Goal: Transaction & Acquisition: Book appointment/travel/reservation

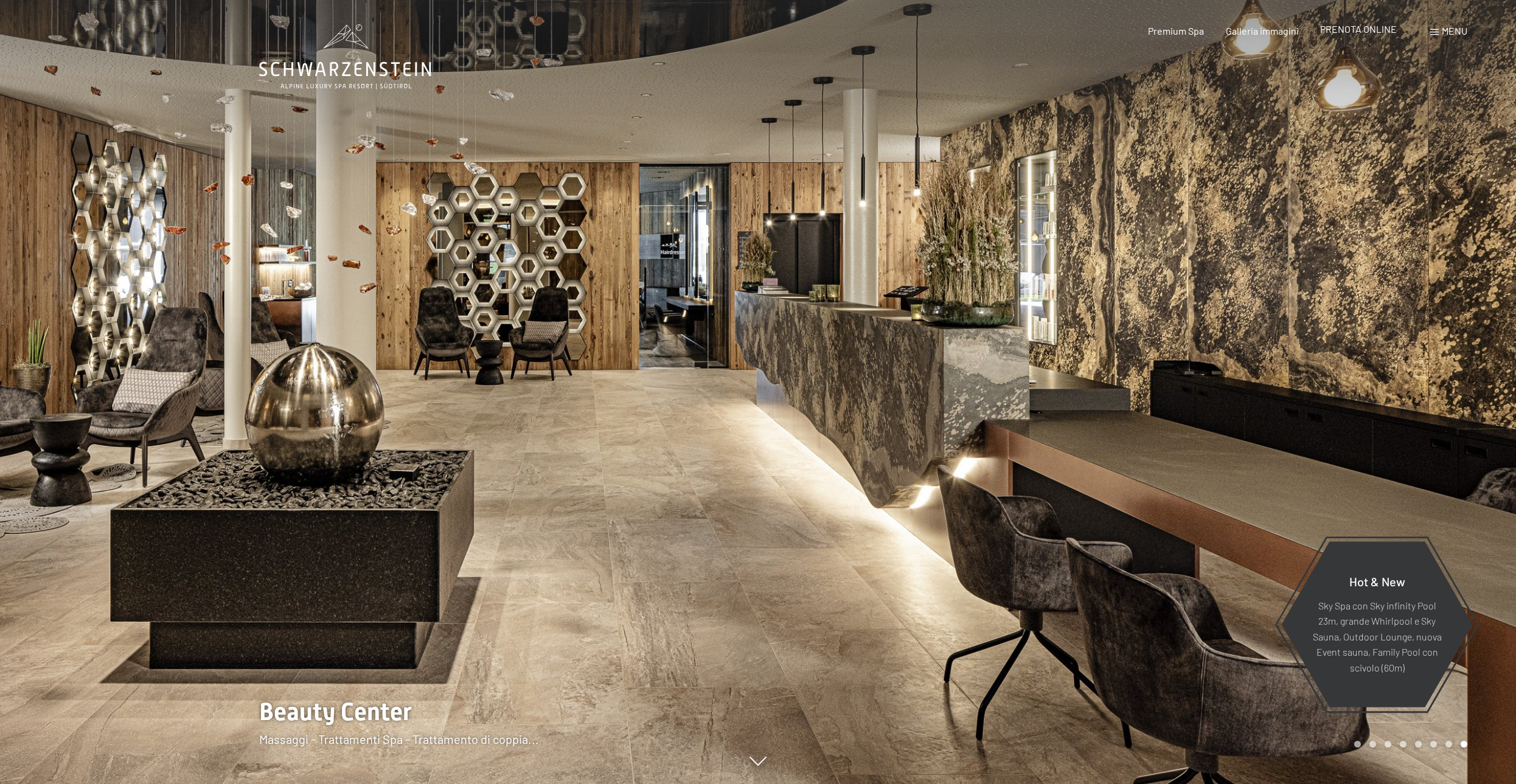
click at [1367, 31] on span "PRENOTA ONLINE" at bounding box center [1358, 28] width 76 height 11
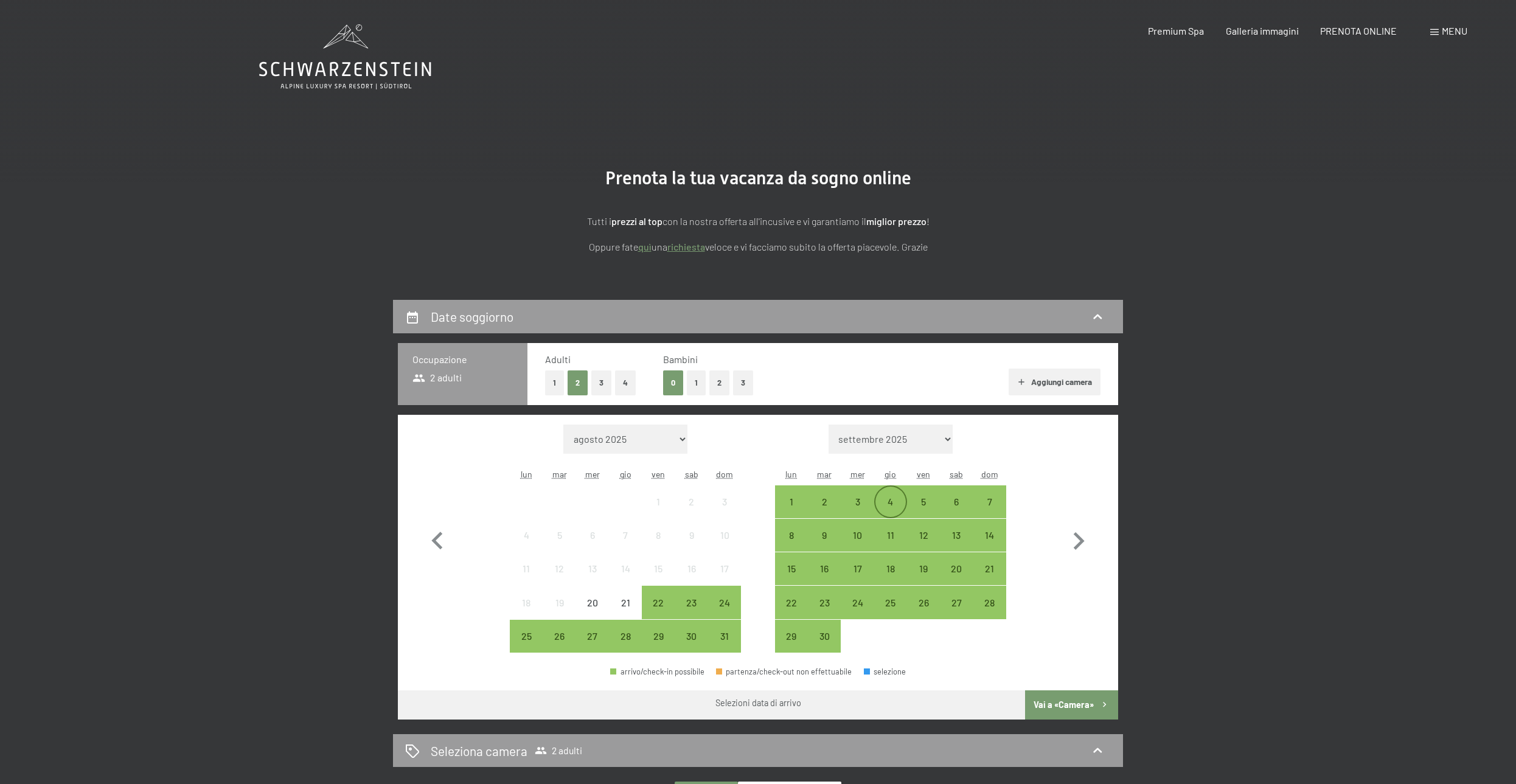
click at [889, 500] on div "4" at bounding box center [890, 512] width 30 height 30
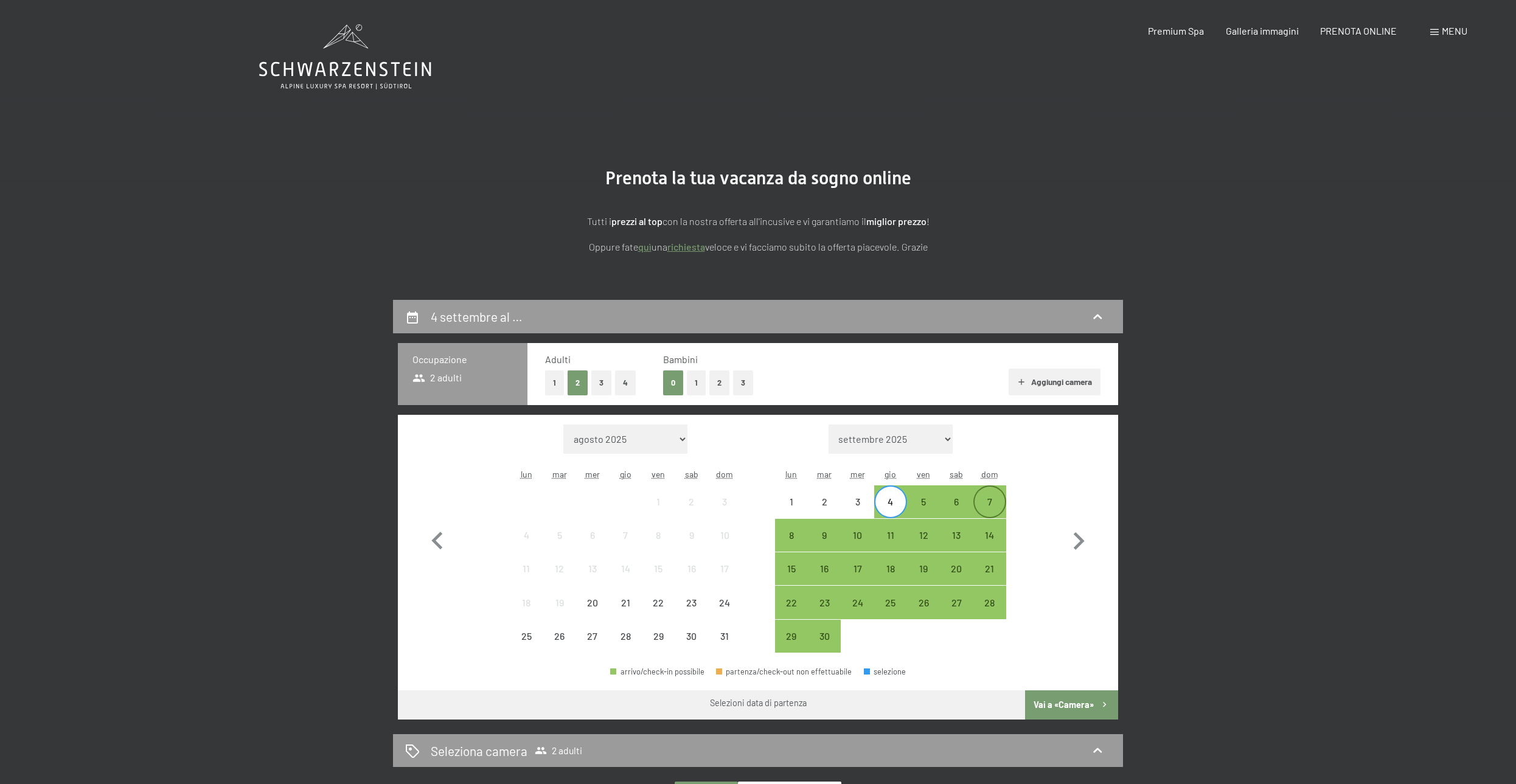
click at [985, 496] on div "7" at bounding box center [989, 501] width 30 height 30
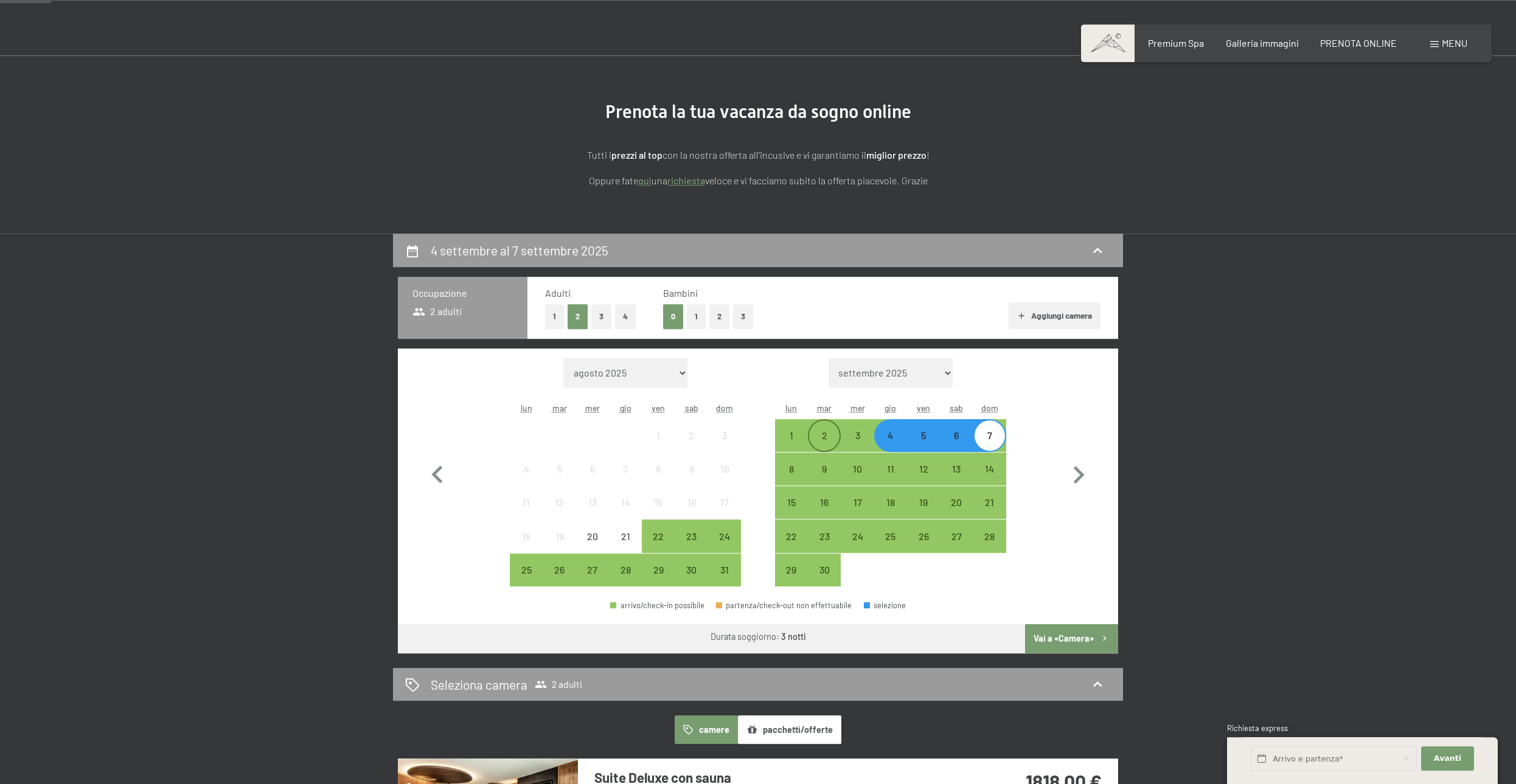
scroll to position [103, 0]
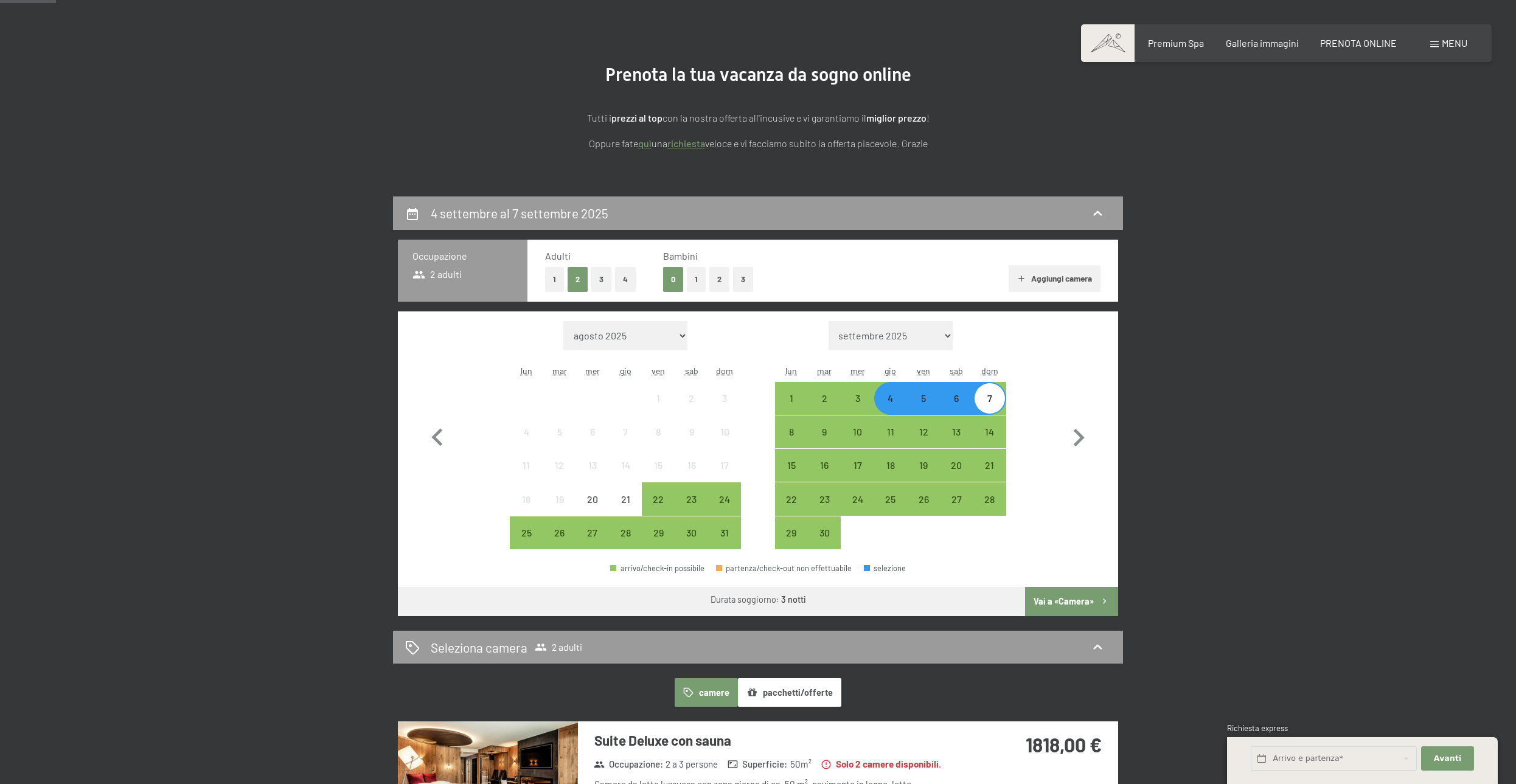
click at [713, 280] on button "2" at bounding box center [719, 279] width 20 height 25
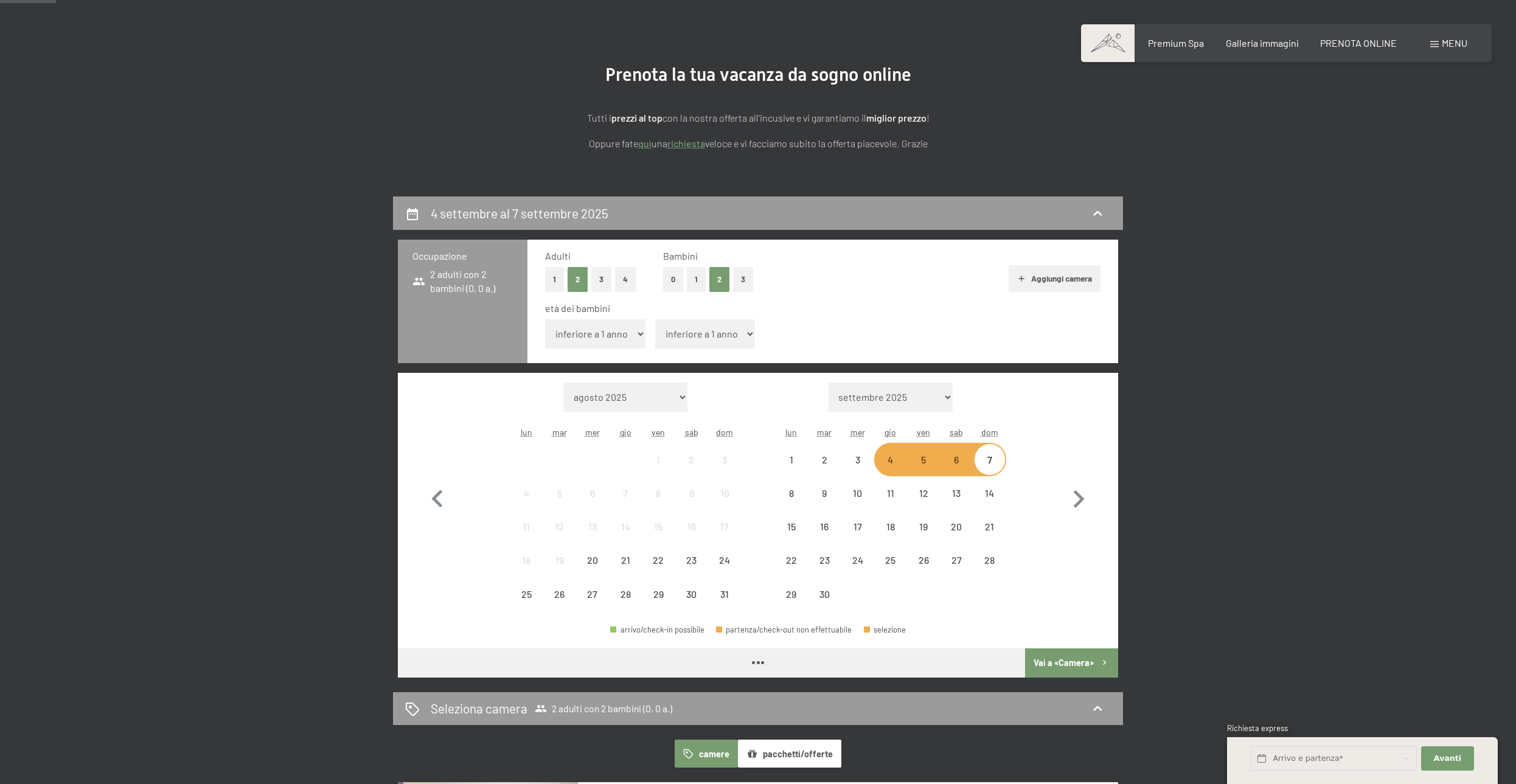
click at [545, 319] on select "inferiore a 1 anno 1 anno 2 anni 3 anni 4 anni 5 anni 6 anni 7 anni 8 anni 9 an…" at bounding box center [595, 334] width 101 height 29
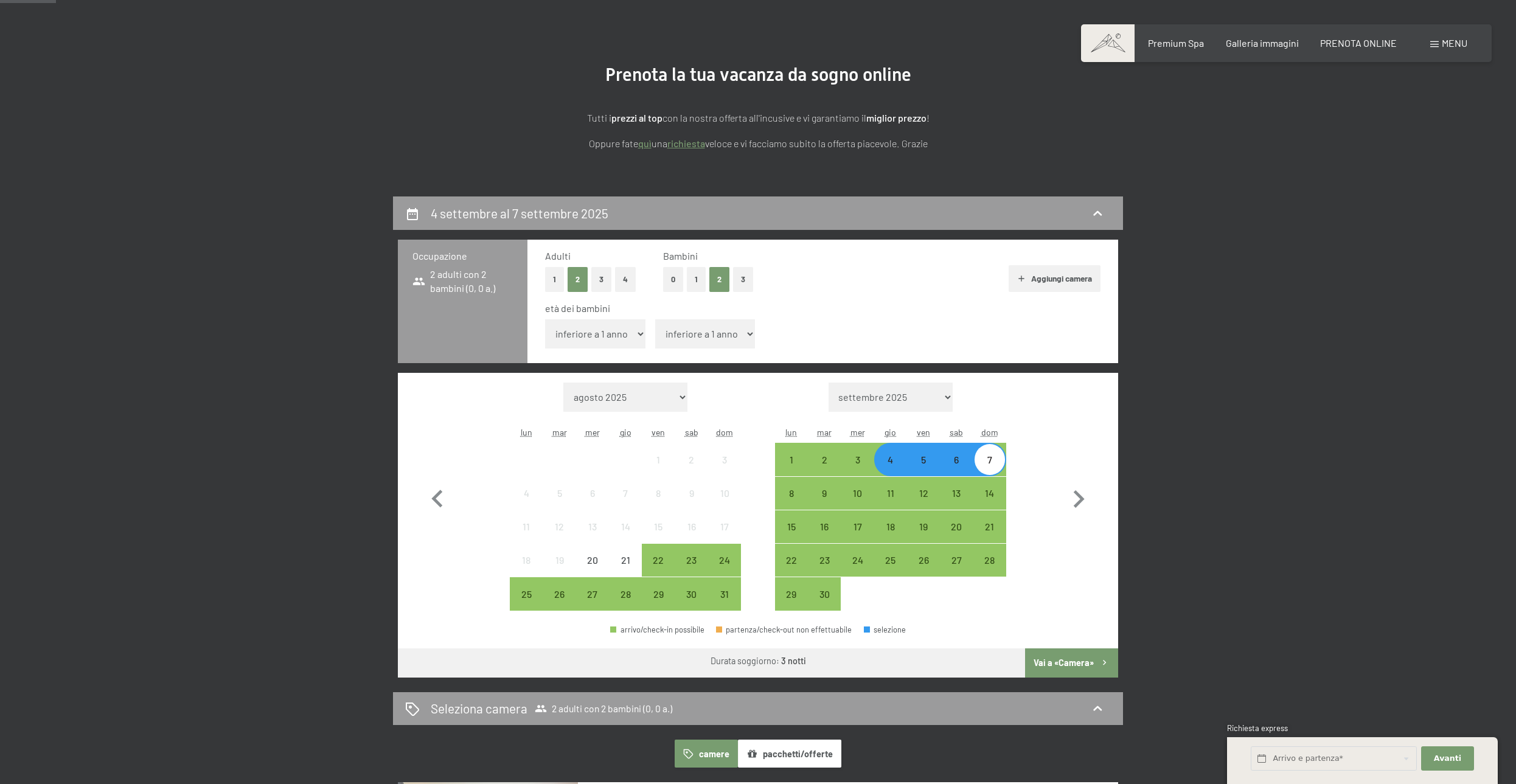
select select "5"
click option "5 anni" at bounding box center [0, 0] width 0 height 0
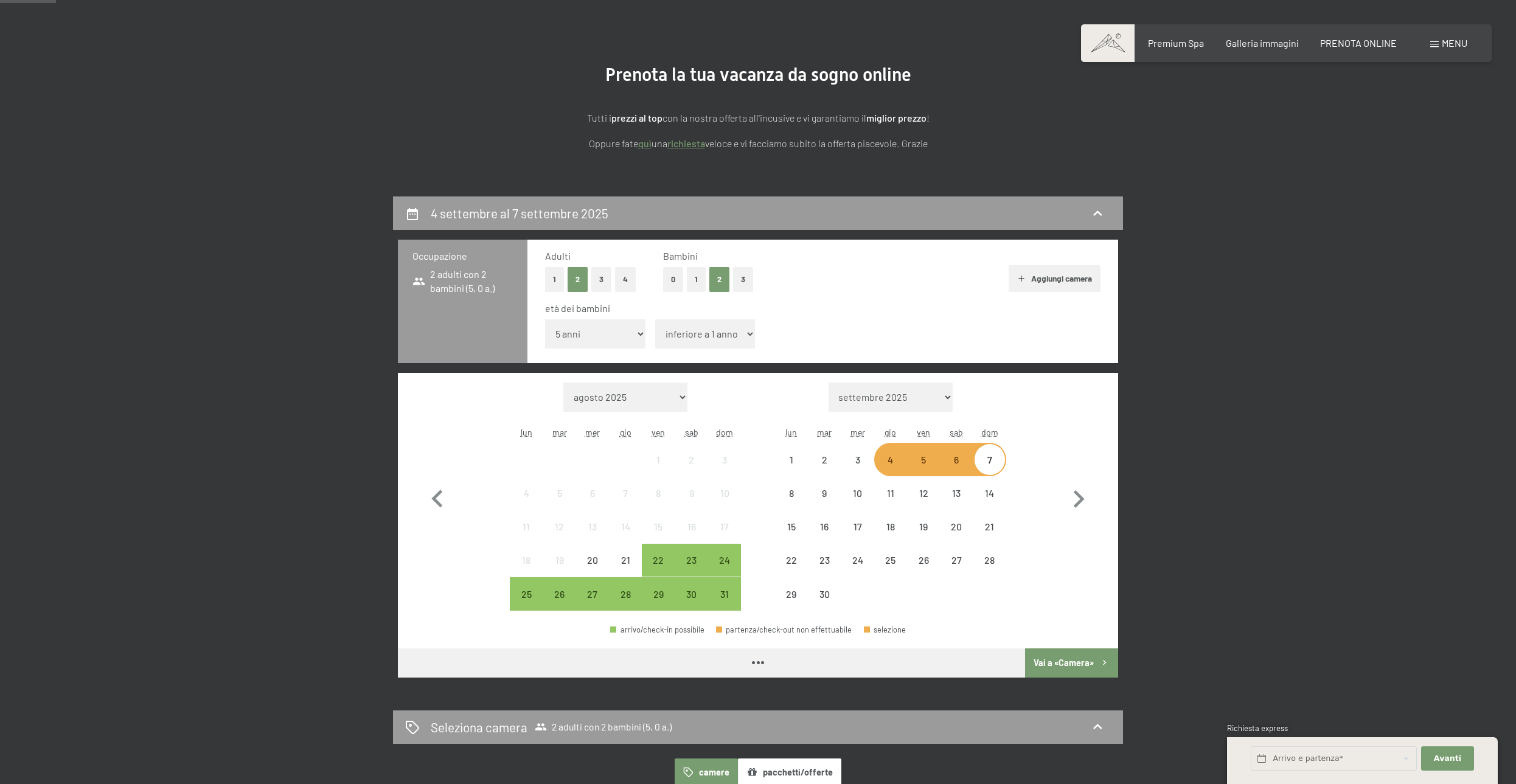
click at [655, 319] on select "inferiore a 1 anno 1 anno 2 anni 3 anni 4 anni 5 anni 6 anni 7 anni 8 anni 9 an…" at bounding box center [705, 334] width 101 height 29
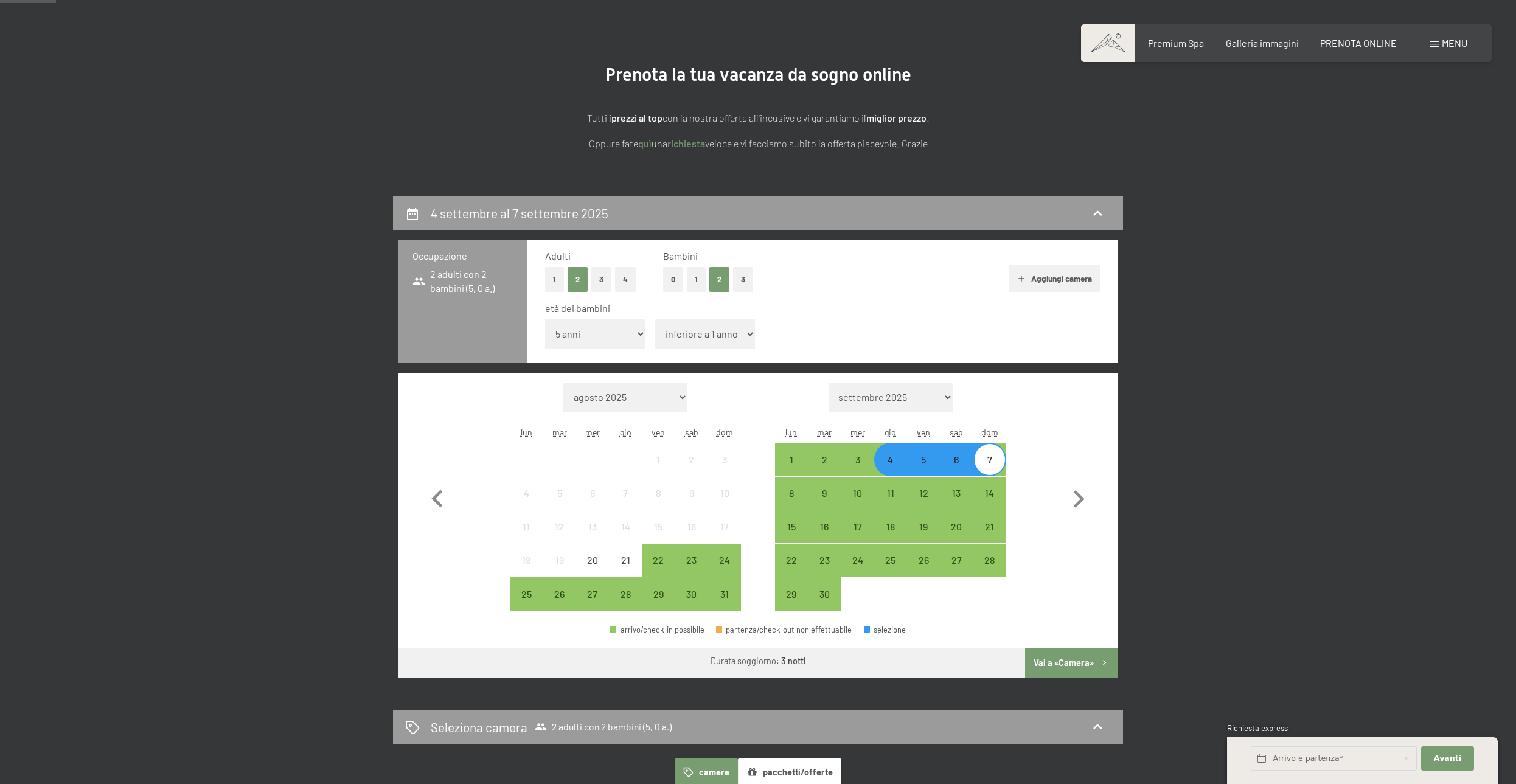
select select "9"
click option "9 anni" at bounding box center [0, 0] width 0 height 0
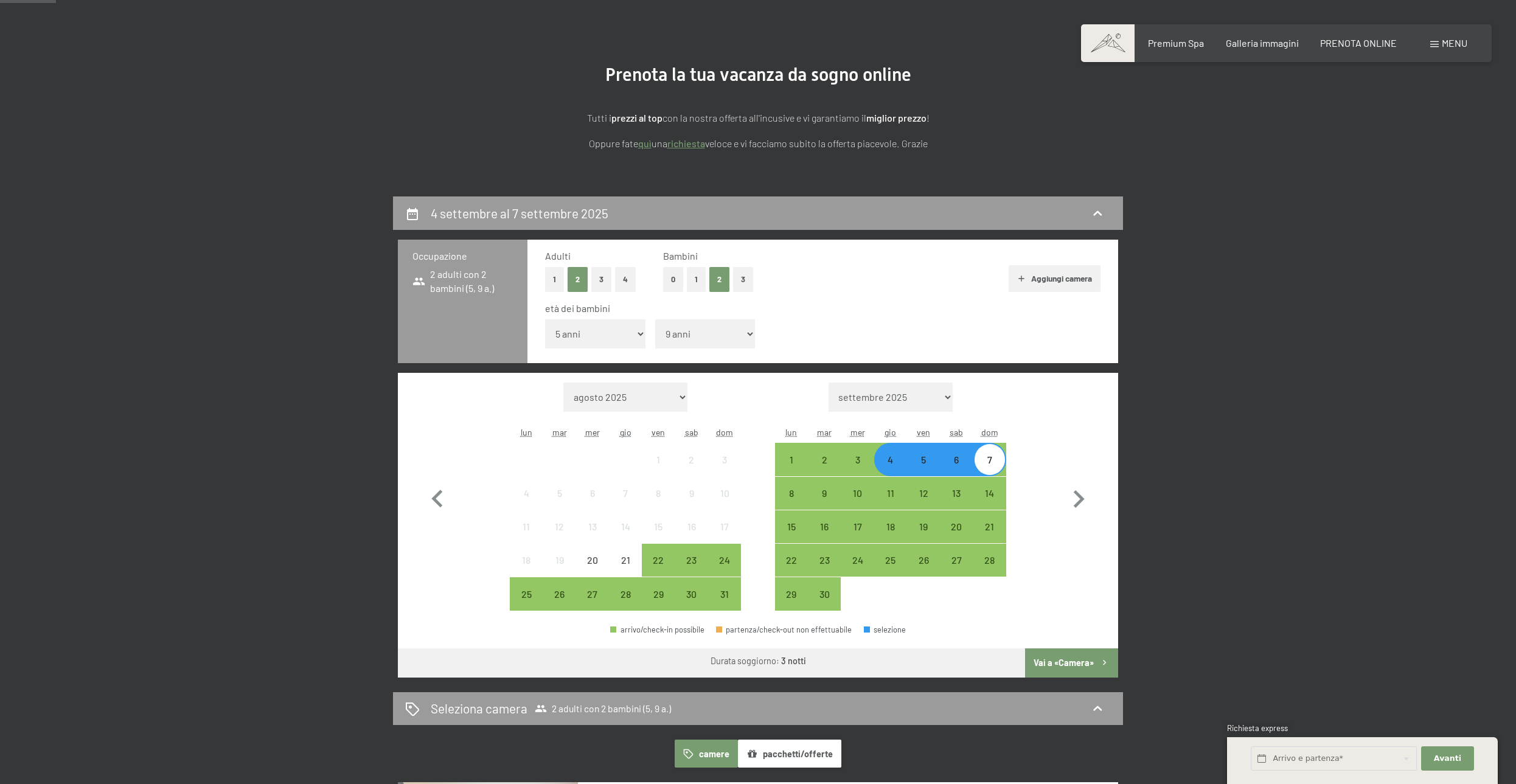
click at [1060, 659] on button "Vai a «Camera»" at bounding box center [1071, 662] width 93 height 29
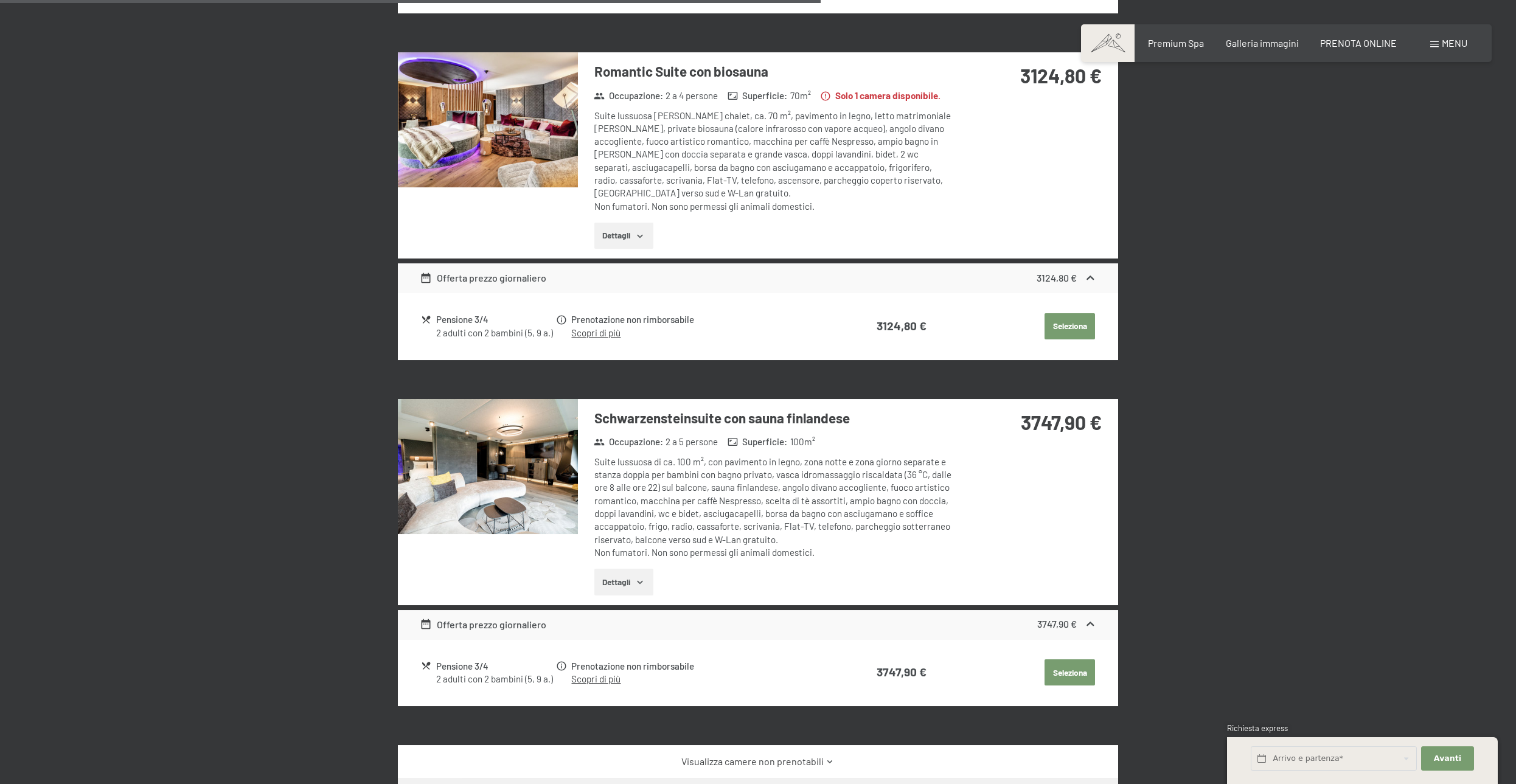
scroll to position [1126, 0]
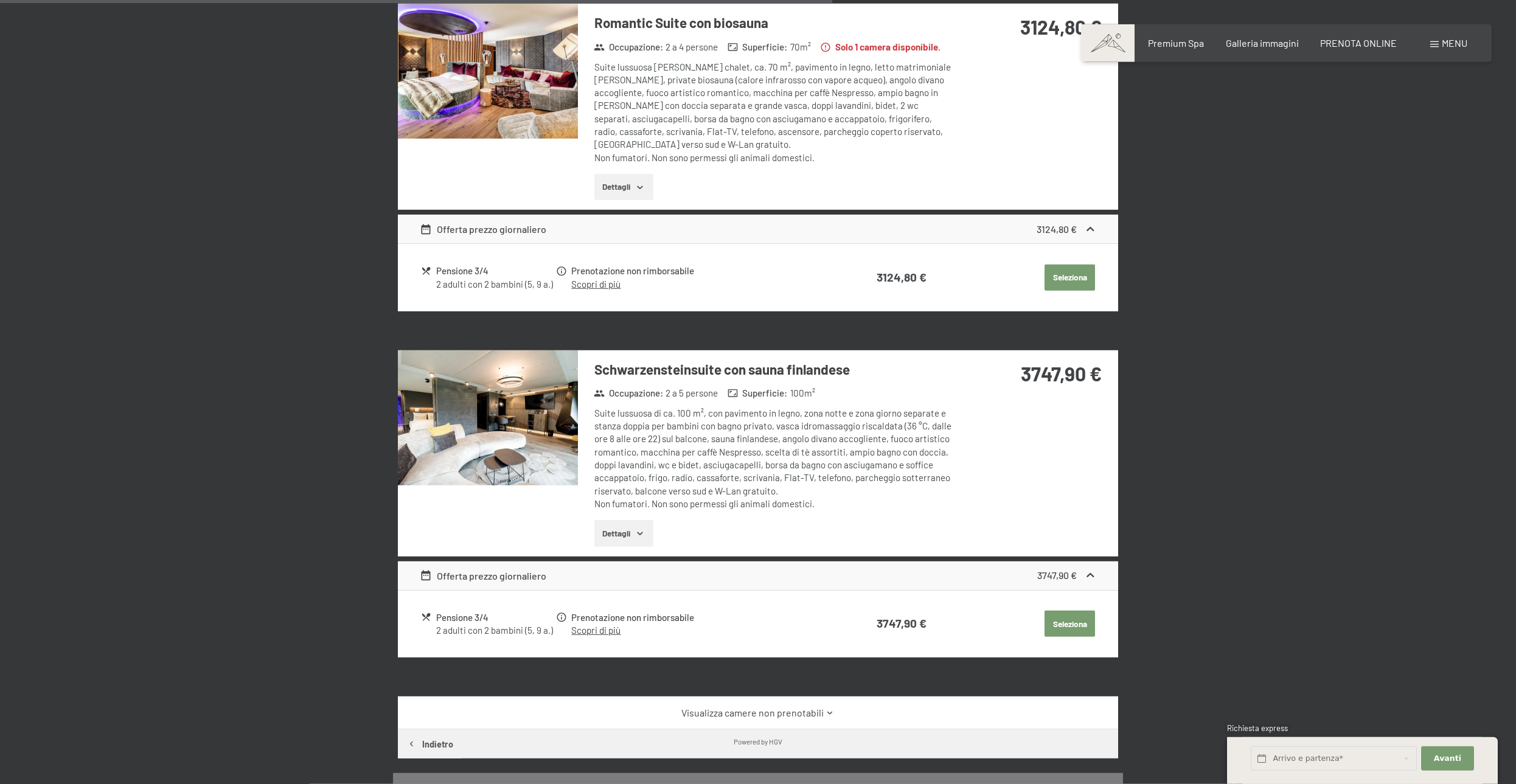
click at [543, 405] on img at bounding box center [488, 418] width 180 height 135
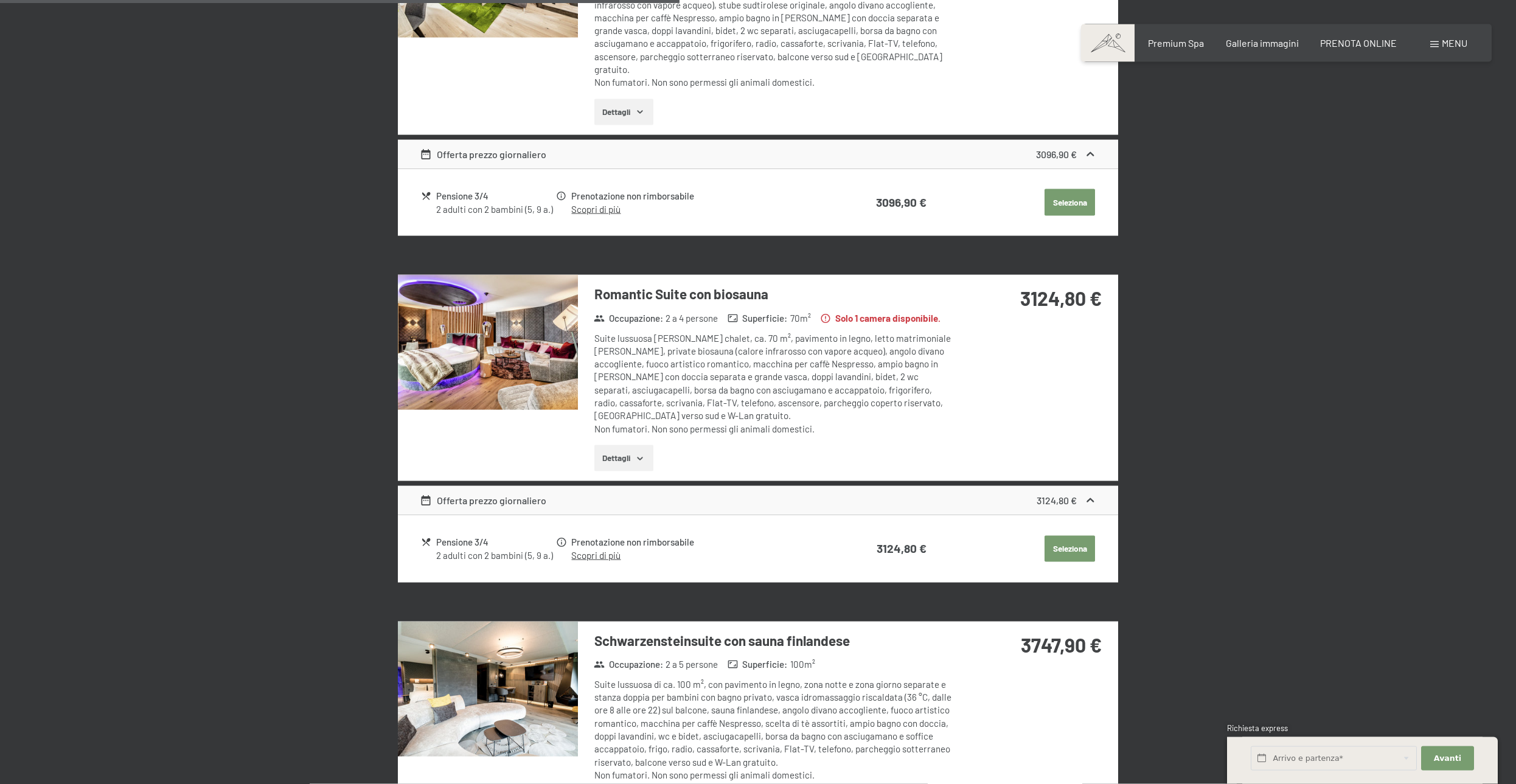
scroll to position [816, 0]
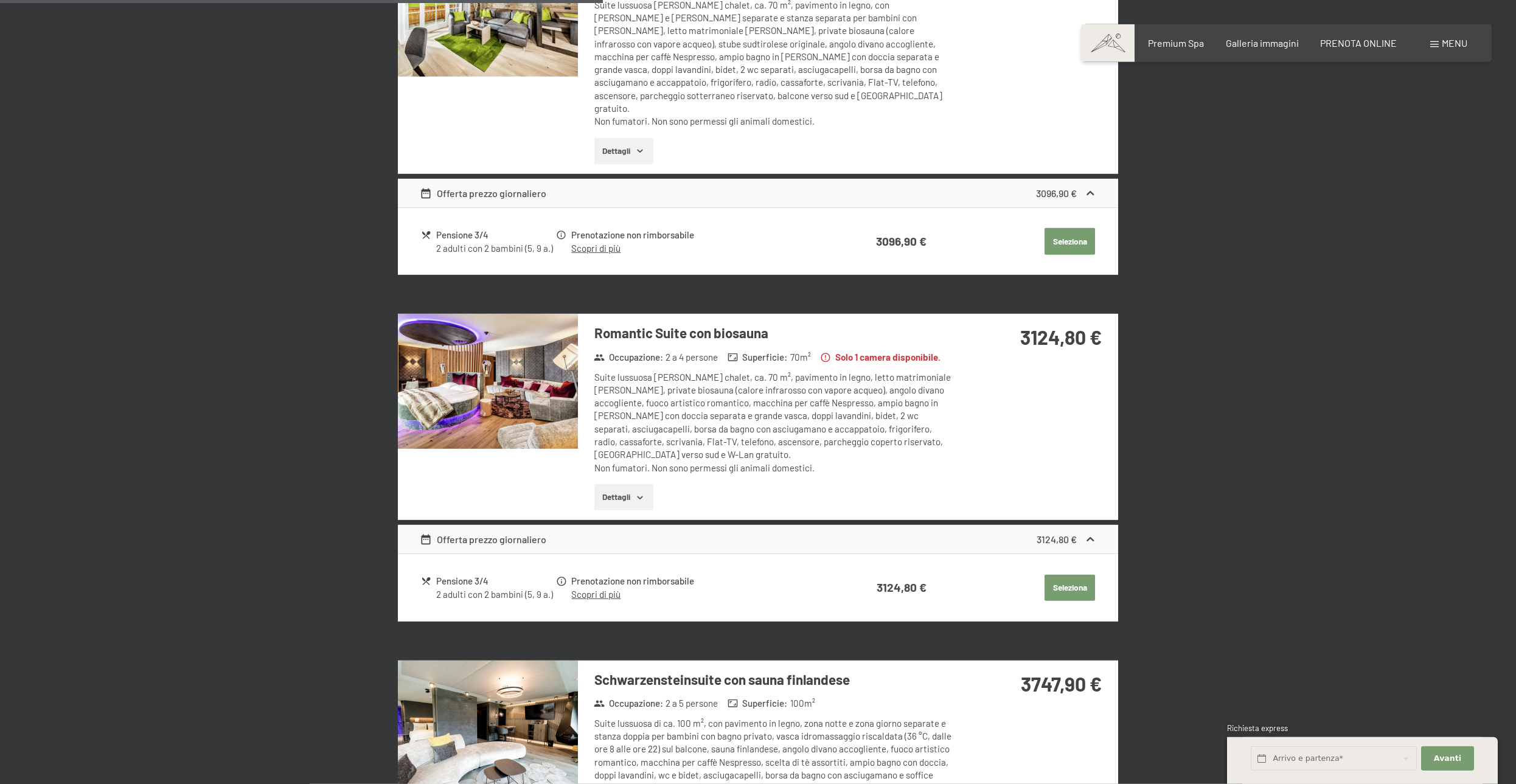
click at [525, 411] on img at bounding box center [488, 382] width 180 height 135
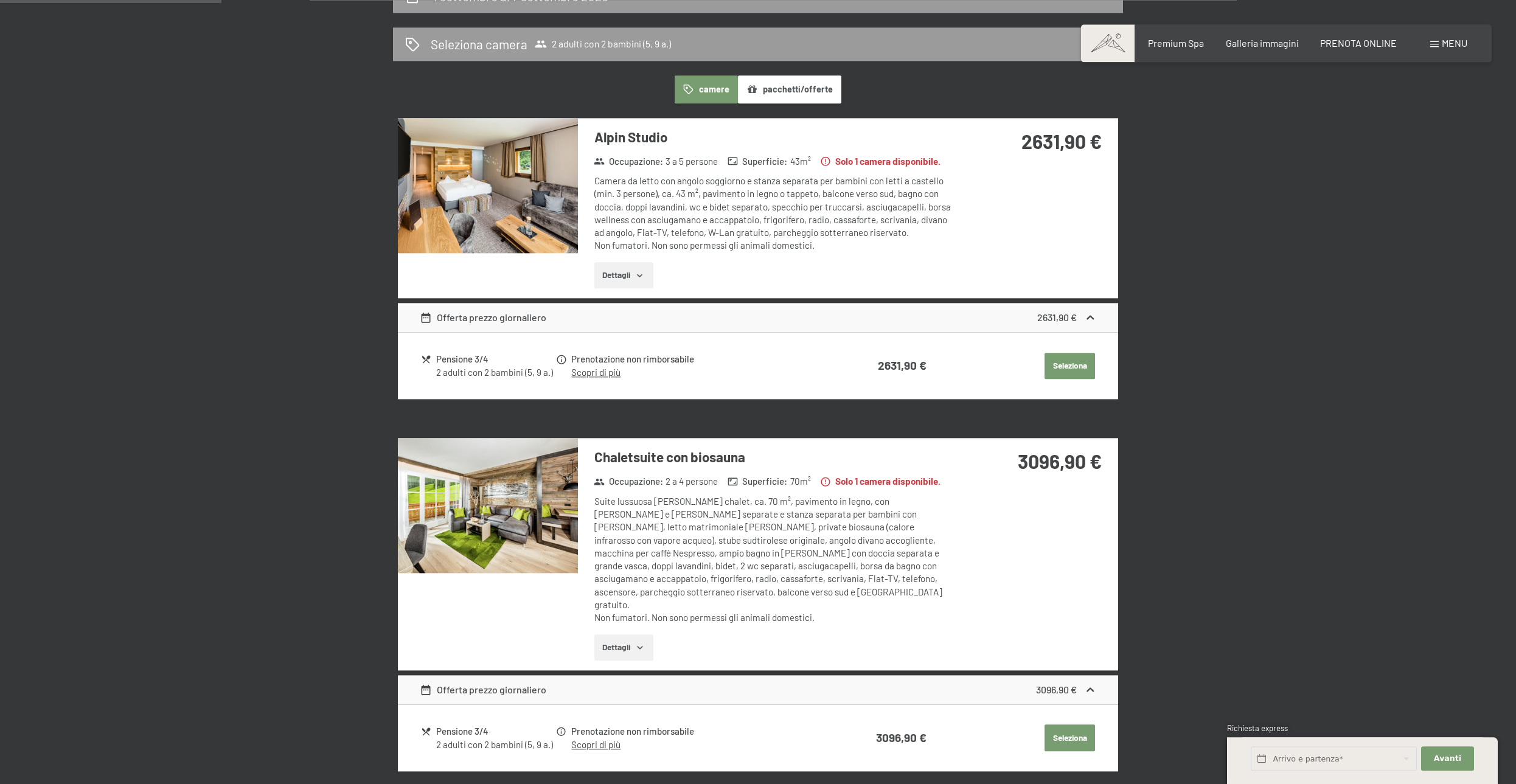
scroll to position [300, 0]
